Goal: Entertainment & Leisure: Browse casually

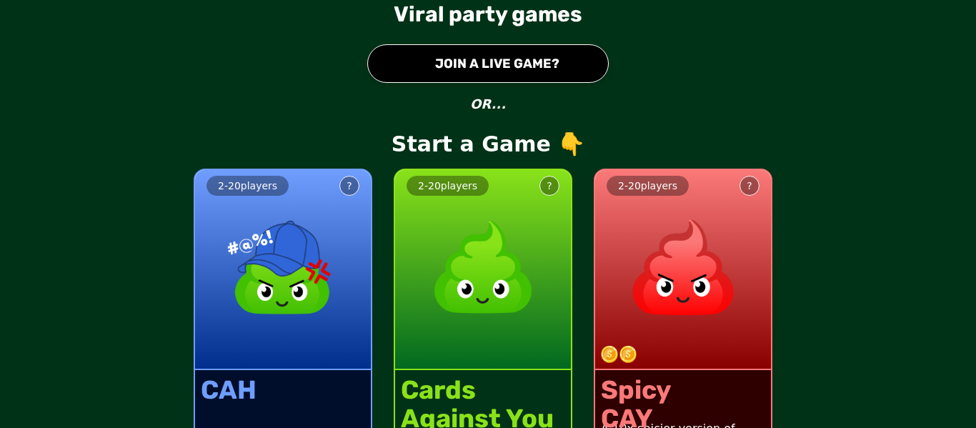
click at [515, 44] on button "● JOIN A LIVE GAME?" at bounding box center [488, 63] width 242 height 39
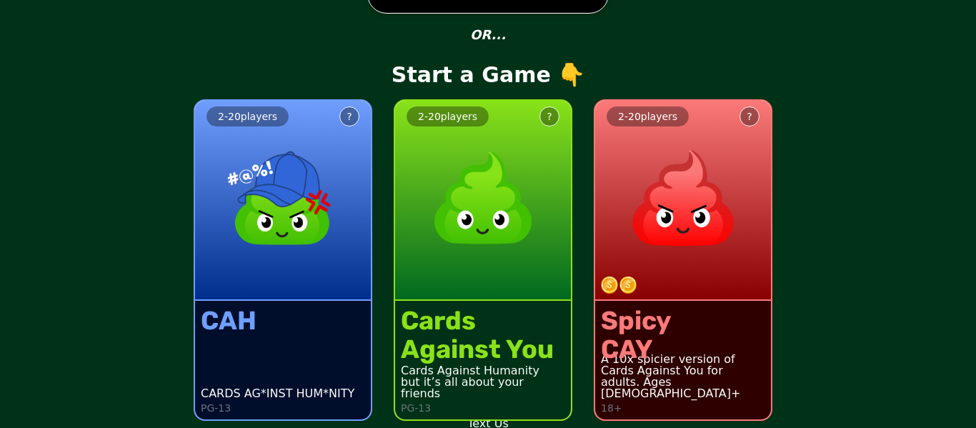
scroll to position [74, 0]
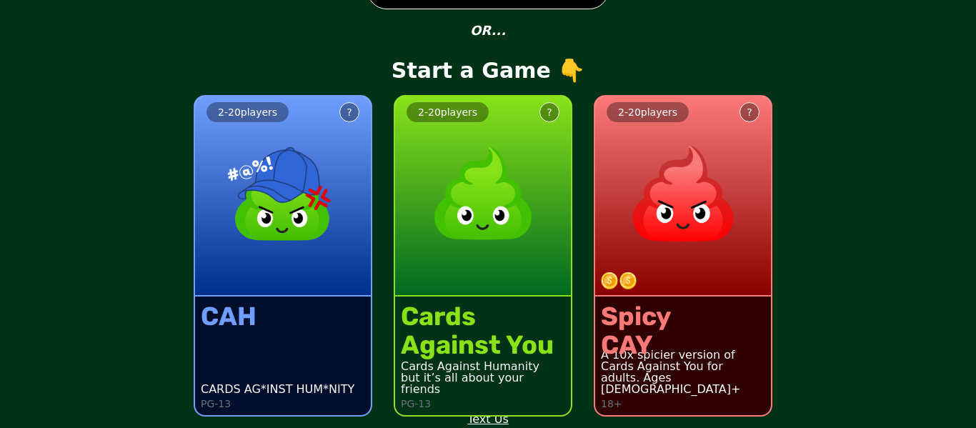
click at [509, 314] on div "Cards" at bounding box center [477, 316] width 153 height 29
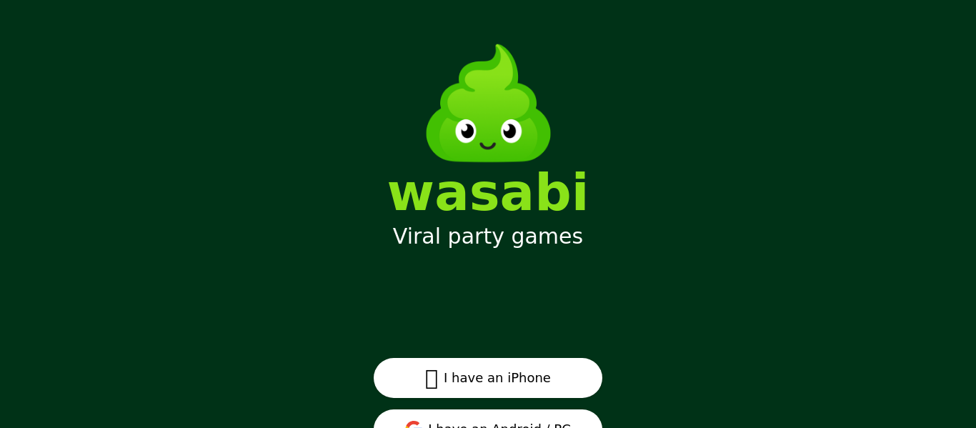
scroll to position [67, 0]
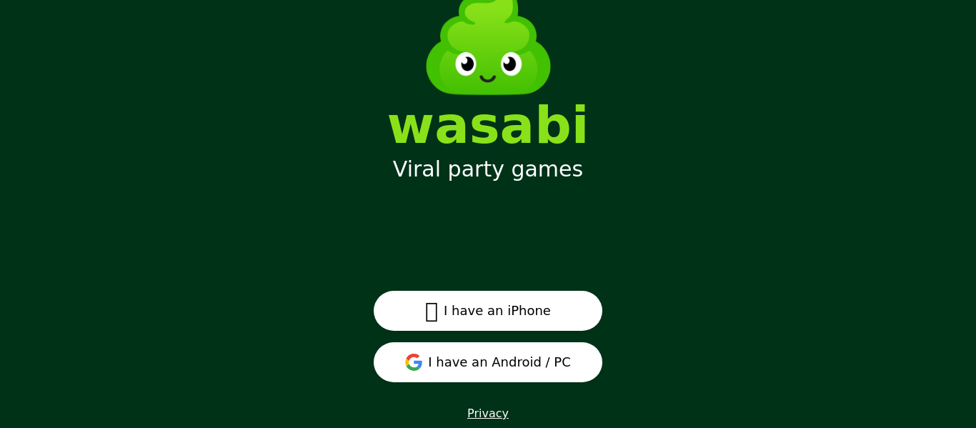
click at [575, 375] on button "I have an Android / PC" at bounding box center [488, 362] width 229 height 40
